Goal: Find specific page/section: Find specific page/section

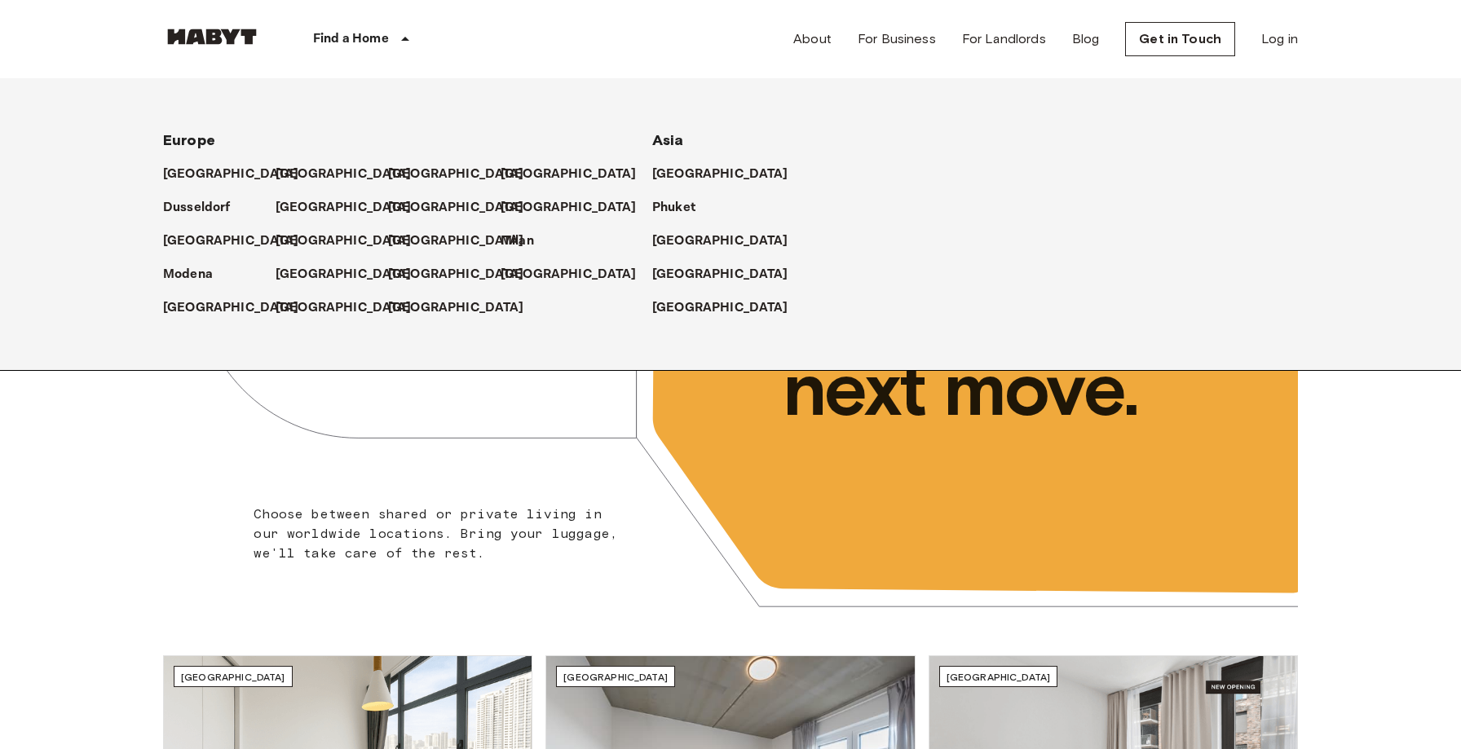
click at [346, 34] on p "Find a Home" at bounding box center [351, 39] width 76 height 20
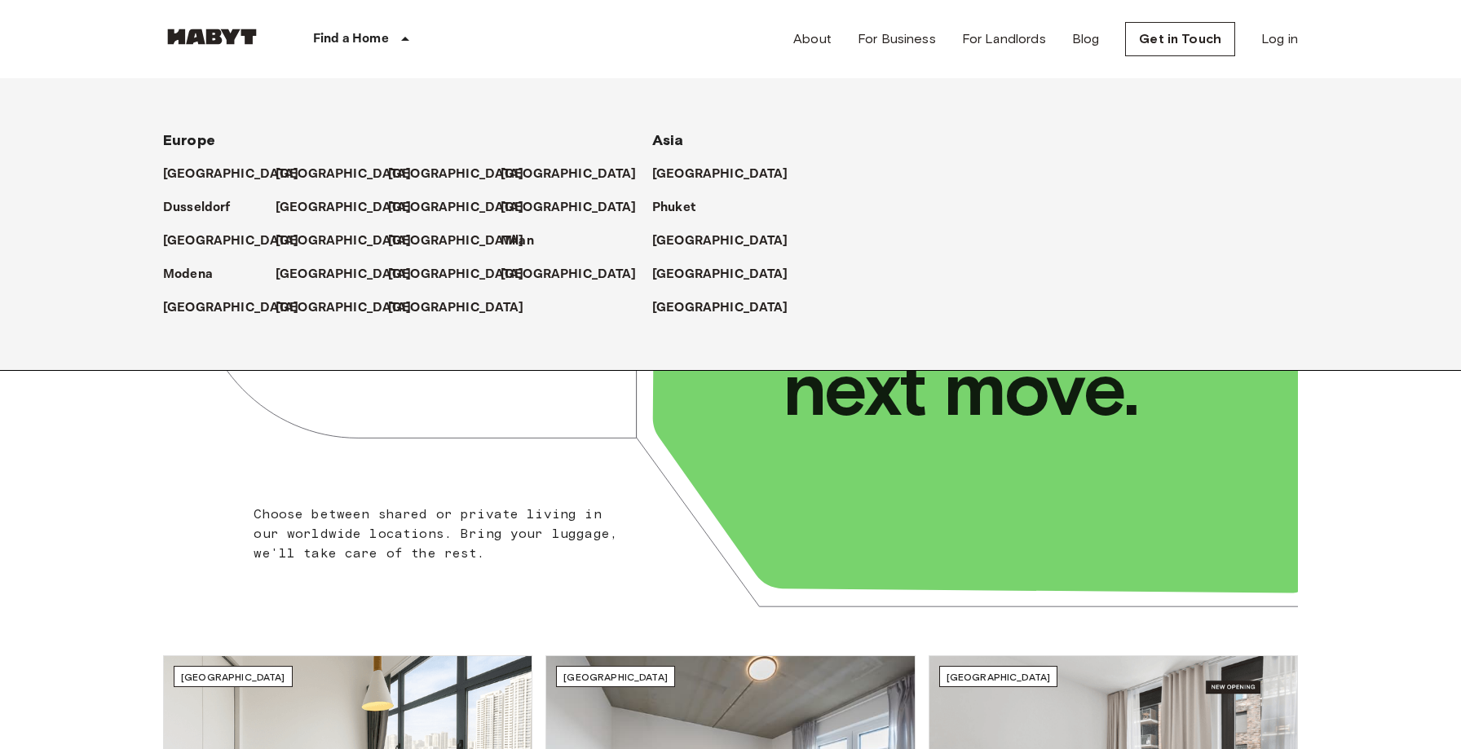
click at [346, 38] on p "Find a Home" at bounding box center [351, 39] width 76 height 20
click at [407, 41] on icon at bounding box center [405, 39] width 20 height 20
click at [282, 174] on p "[GEOGRAPHIC_DATA]" at bounding box center [347, 175] width 136 height 20
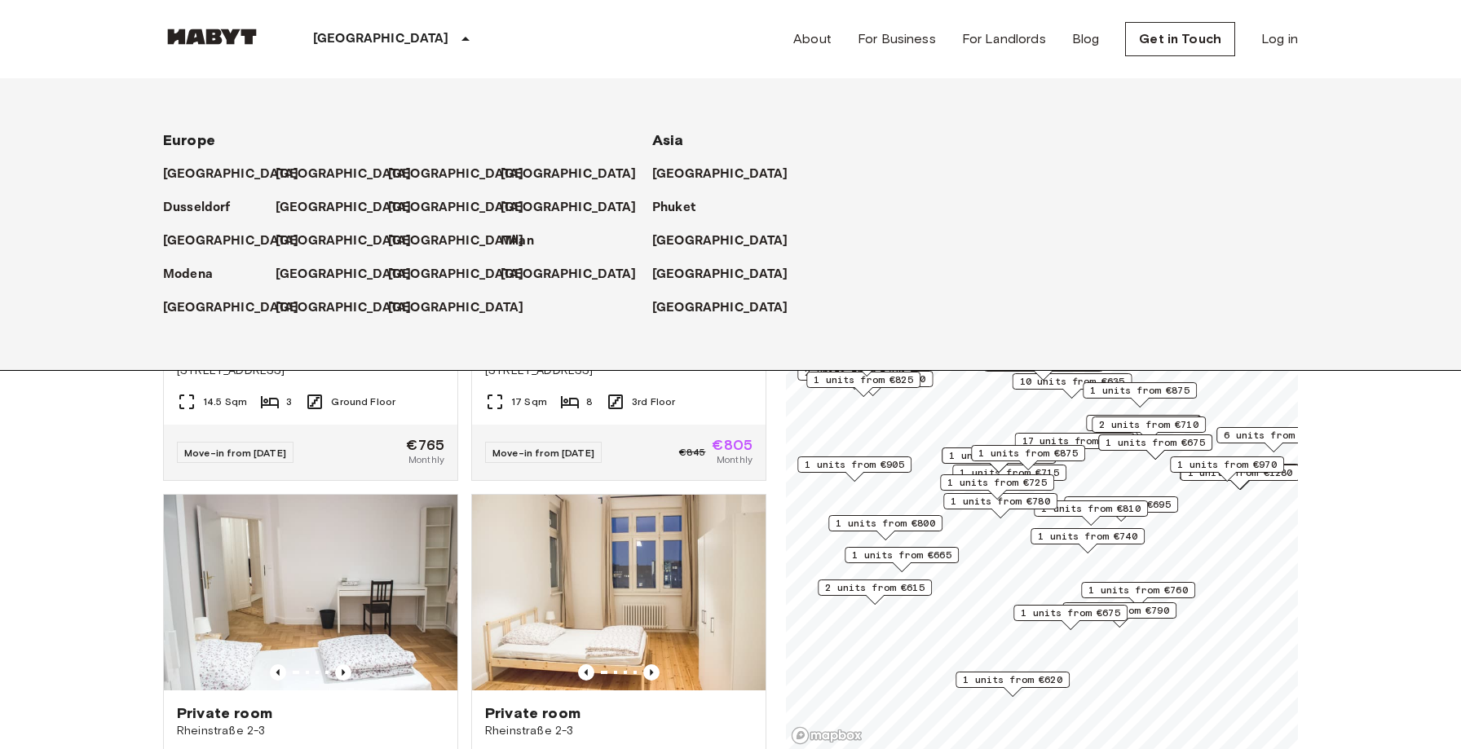
scroll to position [584, 0]
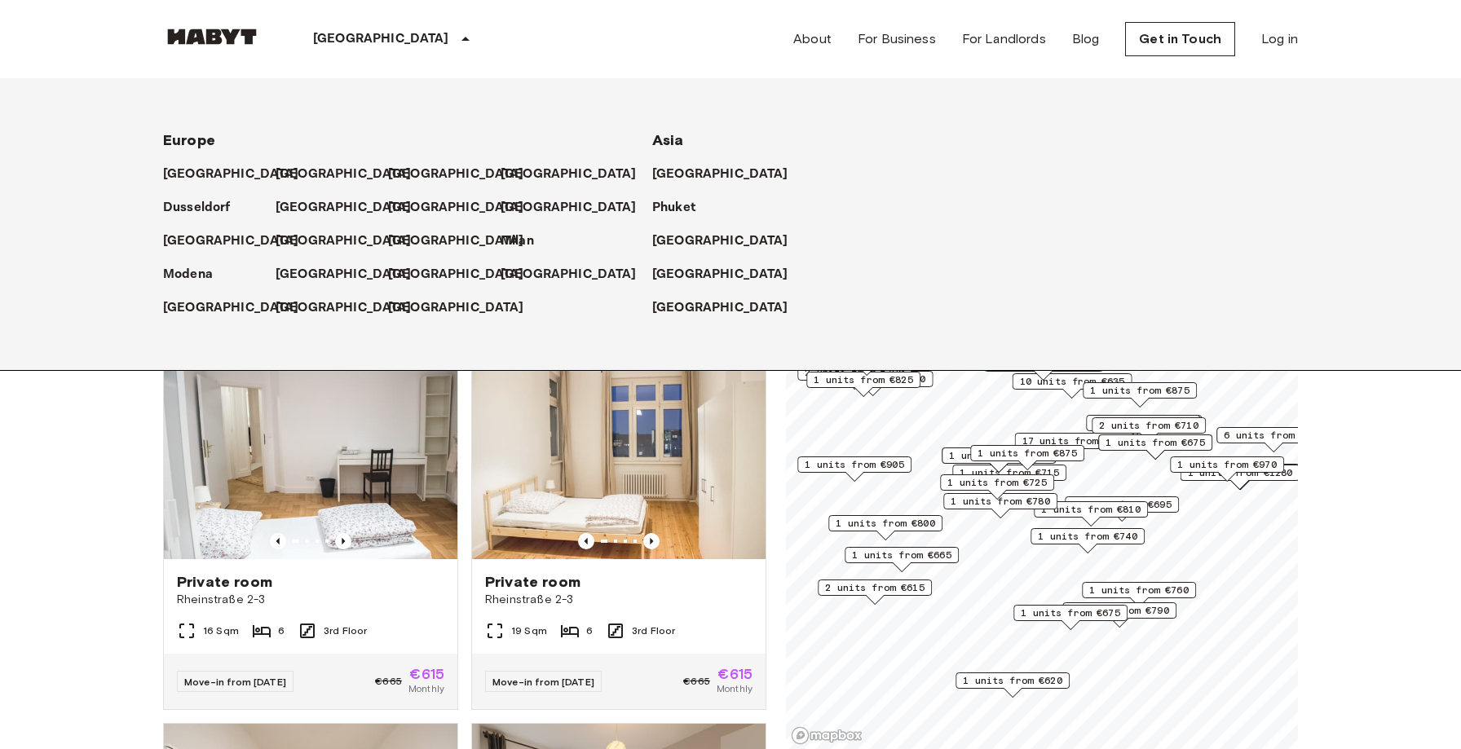
click at [374, 39] on div "[GEOGRAPHIC_DATA]" at bounding box center [394, 39] width 267 height 78
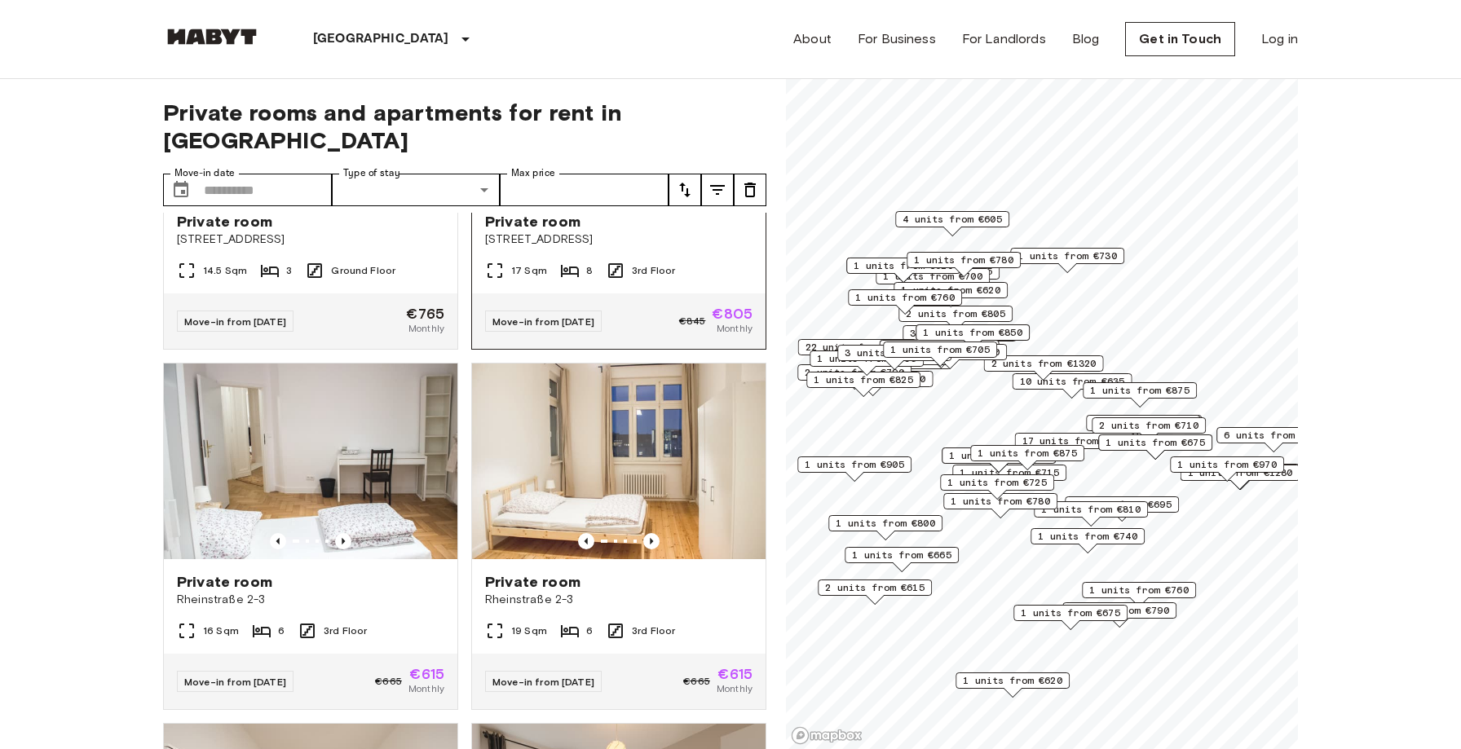
scroll to position [0, 0]
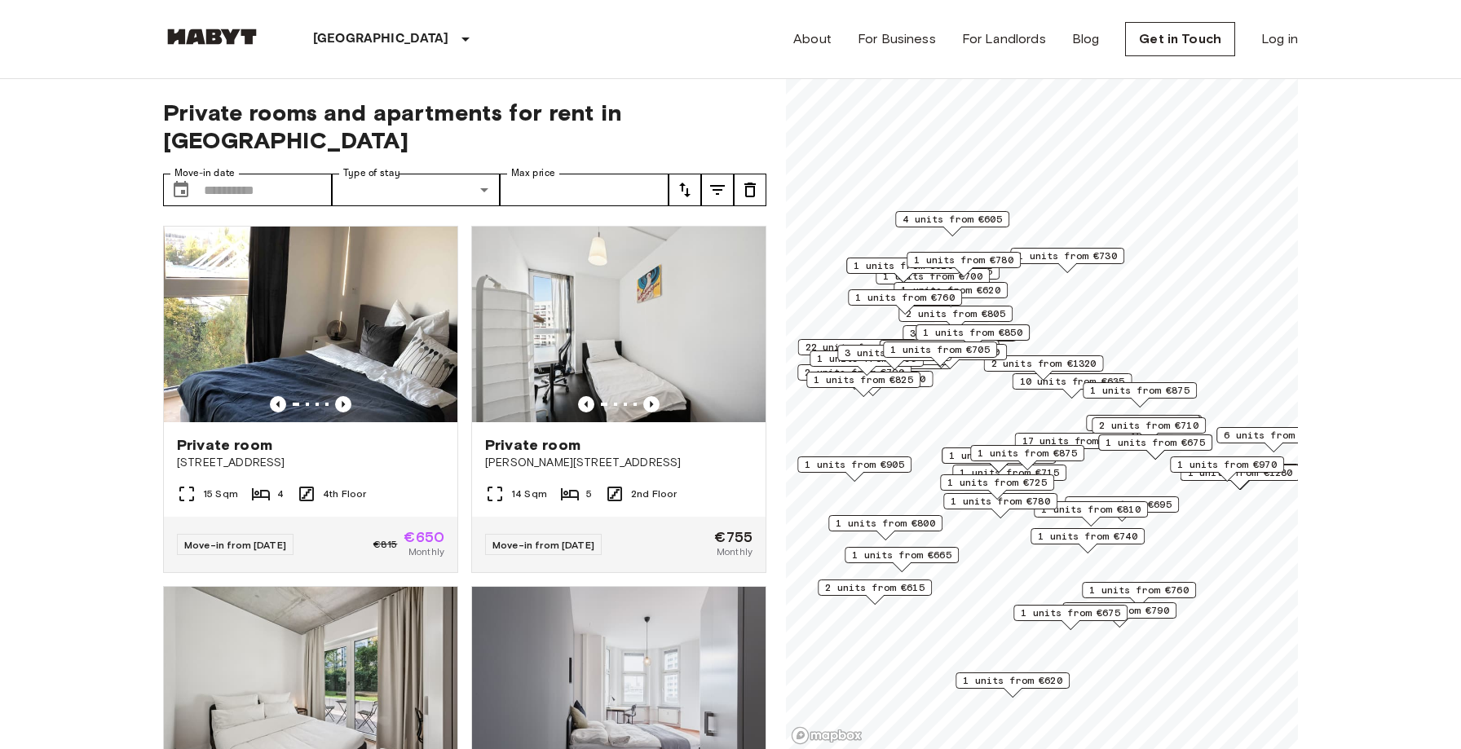
click at [208, 42] on img at bounding box center [212, 37] width 98 height 16
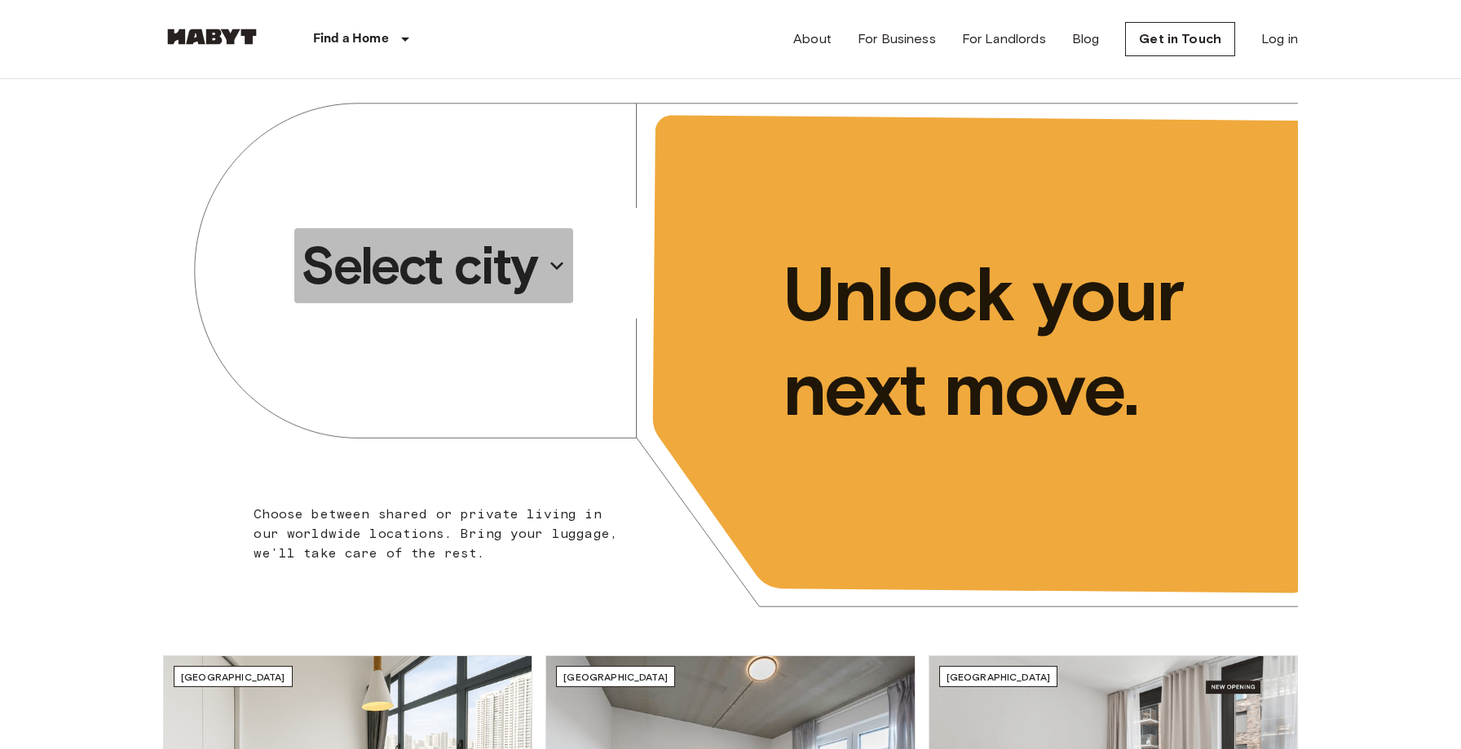
click at [342, 287] on p "Select city" at bounding box center [419, 265] width 236 height 65
